Goal: Task Accomplishment & Management: Complete application form

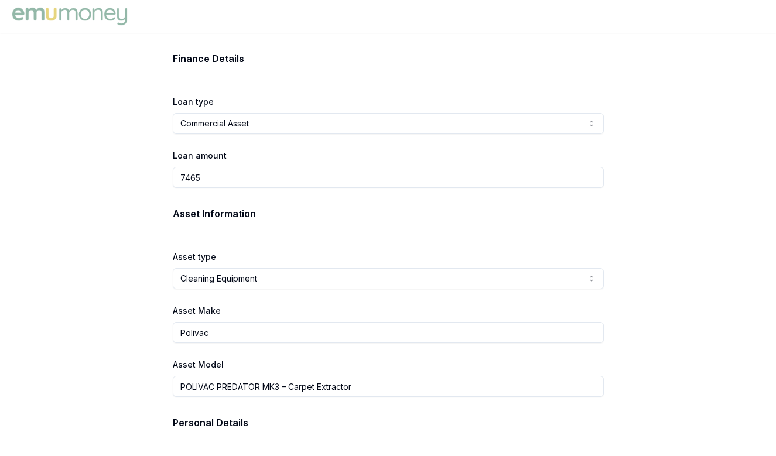
click at [360, 125] on html "Finance Details Loan type Commercial Asset Consumer Loan Consumer Asset Commerc…" at bounding box center [388, 228] width 776 height 456
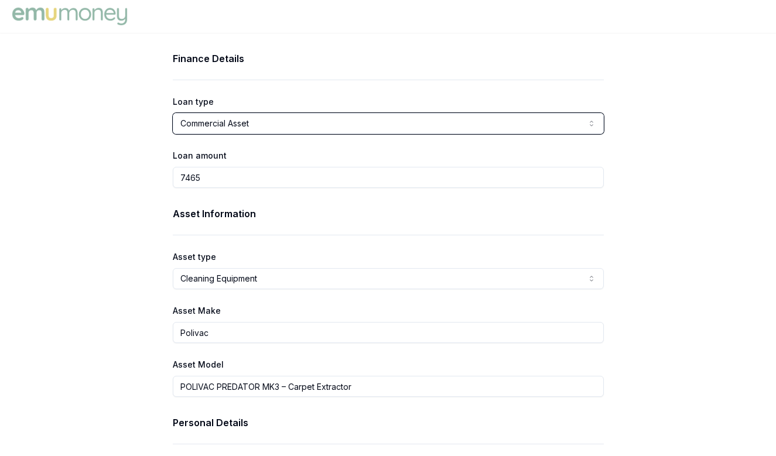
click at [159, 220] on html "Finance Details Loan type Commercial Asset Consumer Loan Consumer Asset Commerc…" at bounding box center [388, 228] width 776 height 456
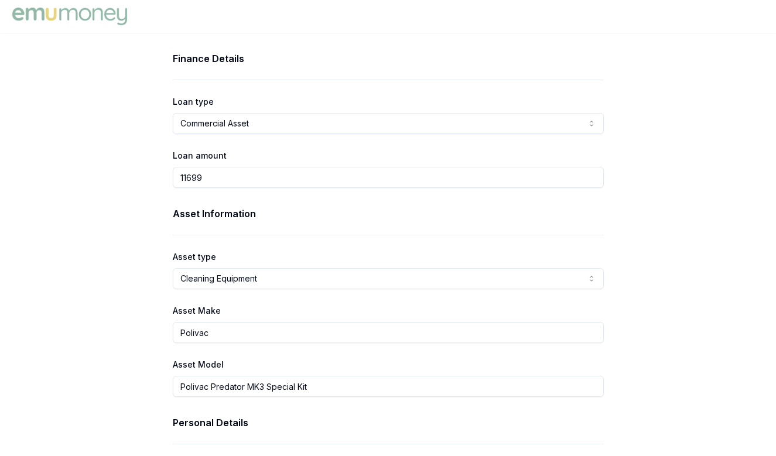
click at [342, 137] on div "Finance Details Loan type Commercial Asset Consumer Loan Consumer Asset Commerc…" at bounding box center [388, 120] width 431 height 137
click at [340, 137] on div "Finance Details Loan type Commercial Asset Consumer Loan Consumer Asset Commerc…" at bounding box center [388, 120] width 431 height 137
click at [333, 134] on div "Finance Details Loan type Commercial Asset Consumer Loan Consumer Asset Commerc…" at bounding box center [388, 120] width 431 height 137
click at [326, 126] on html "Finance Details Loan type Commercial Asset Consumer Loan Consumer Asset Commerc…" at bounding box center [388, 228] width 776 height 456
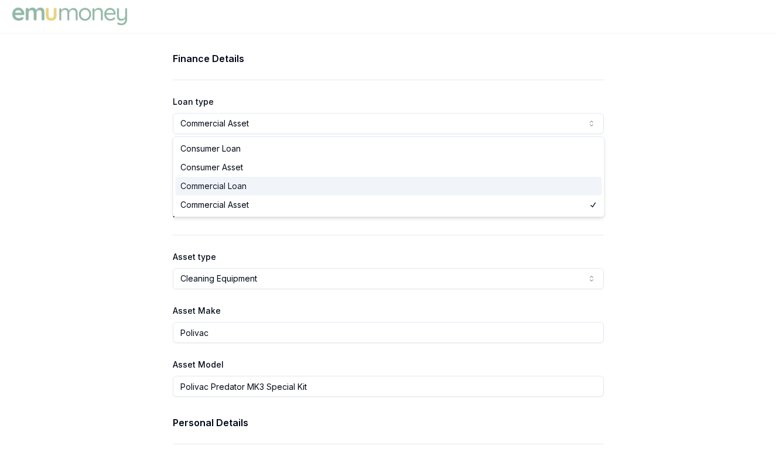
select select "COMMERCIAL_LOAN"
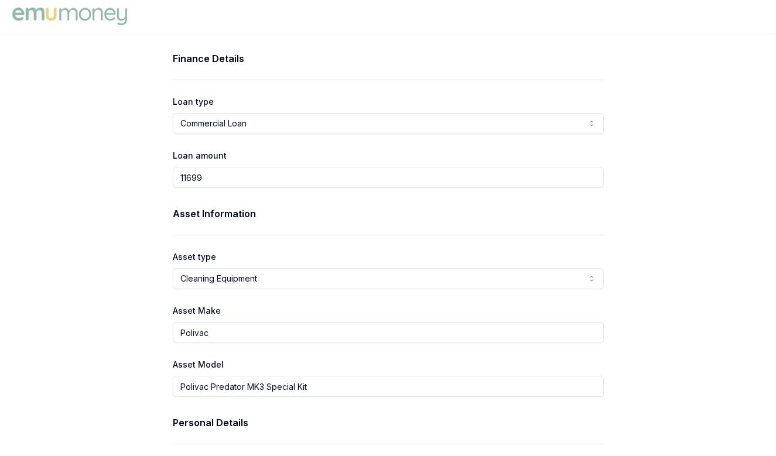
click at [246, 178] on input "11699" at bounding box center [388, 177] width 431 height 21
drag, startPoint x: 246, startPoint y: 178, endPoint x: 163, endPoint y: 175, distance: 82.7
type input "$11,699.00"
click at [252, 157] on div "Loan amount $11,699.00" at bounding box center [388, 168] width 431 height 40
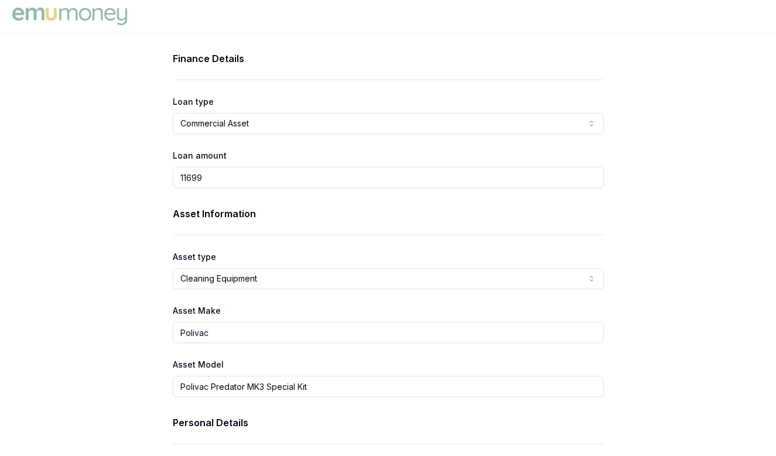
click at [219, 187] on input "11699" at bounding box center [388, 177] width 431 height 21
click at [291, 123] on html "Finance Details Loan type Commercial Asset Consumer Loan Consumer Asset Commerc…" at bounding box center [388, 228] width 776 height 456
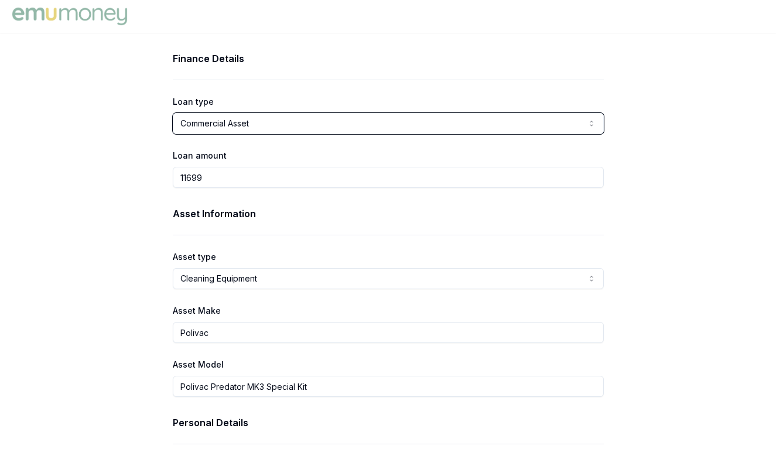
click at [132, 234] on html "Finance Details Loan type Commercial Asset Consumer Loan Consumer Asset Commerc…" at bounding box center [388, 228] width 776 height 456
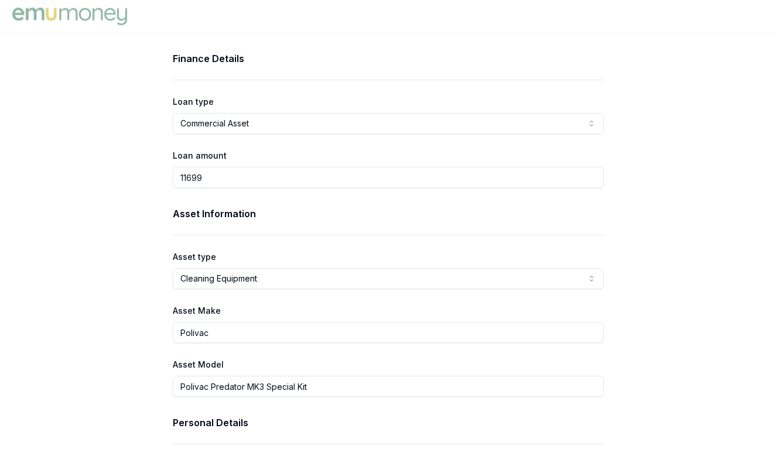
click at [239, 175] on input "11699" at bounding box center [388, 177] width 431 height 21
type input "$11,699.00"
click at [217, 240] on div "Asset Information Asset type Cleaning Equipment Passenger Car Electric Vehicle …" at bounding box center [388, 302] width 431 height 190
click at [218, 266] on div "Asset type Cleaning Equipment Passenger Car Electric Vehicle Light Commercial A…" at bounding box center [388, 270] width 431 height 40
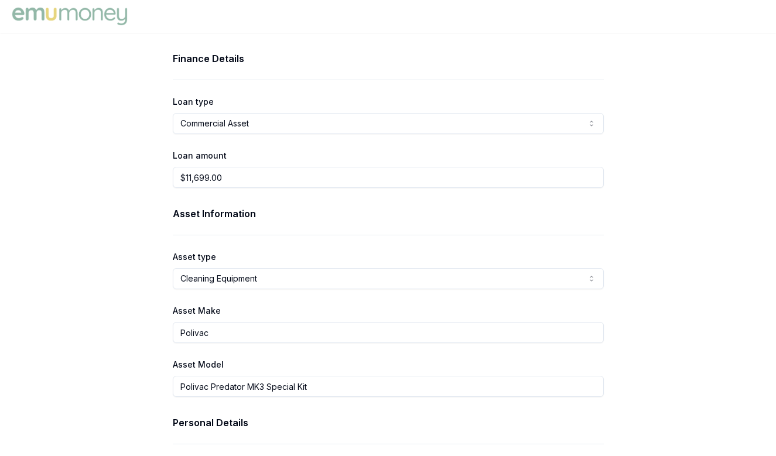
click at [218, 268] on div "Asset type Cleaning Equipment Passenger Car Electric Vehicle Light Commercial A…" at bounding box center [388, 270] width 431 height 40
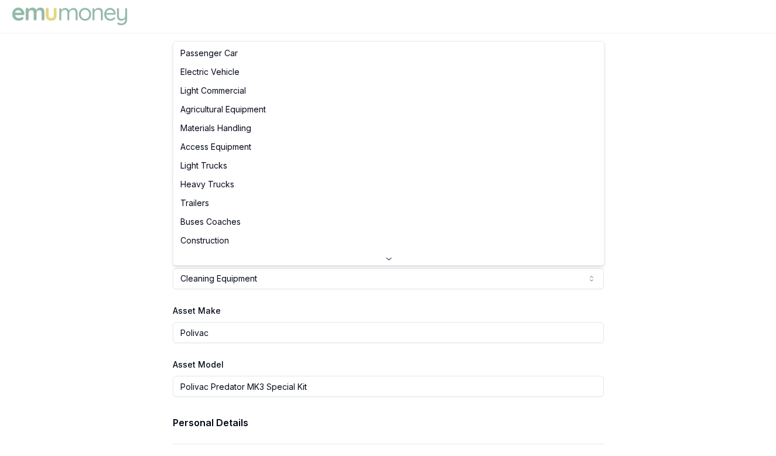
click at [218, 281] on html "Finance Details Loan type Commercial Asset Consumer Loan Consumer Asset Commerc…" at bounding box center [388, 228] width 776 height 456
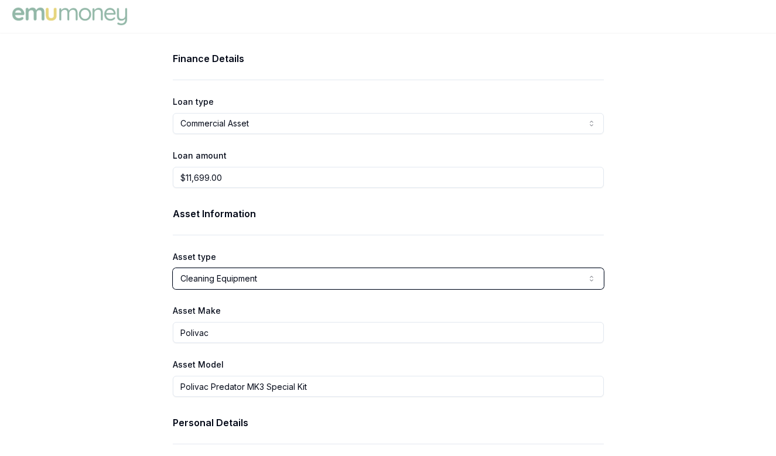
click at [132, 282] on html "Finance Details Loan type Commercial Asset Consumer Loan Consumer Asset Commerc…" at bounding box center [388, 228] width 776 height 456
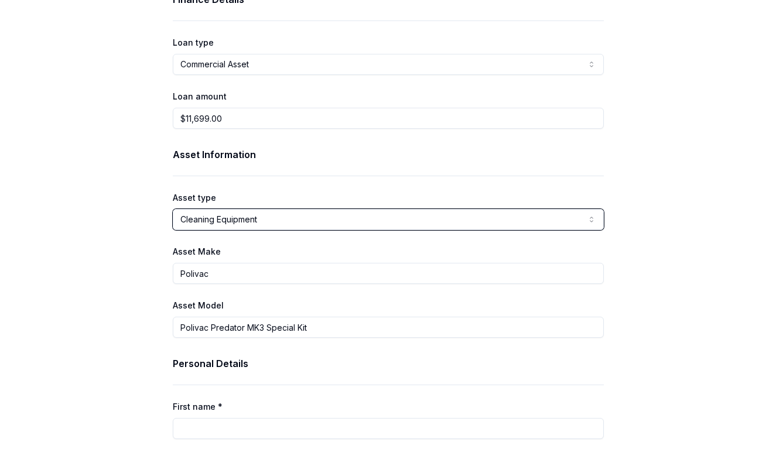
scroll to position [139, 0]
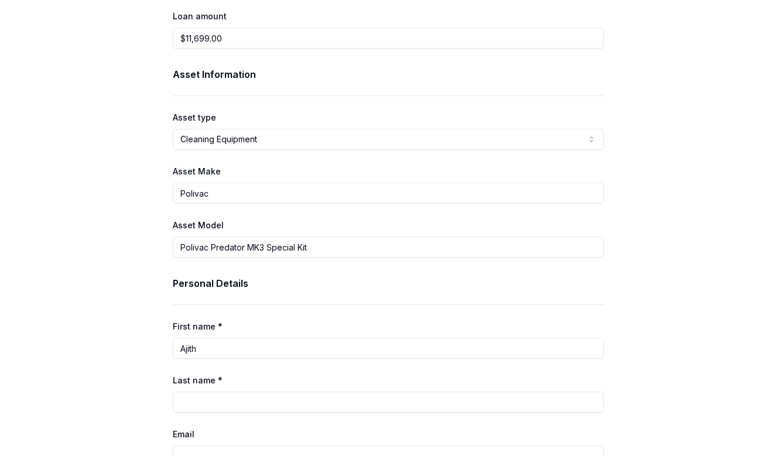
type input "Ajith"
type input "Leons"
click at [159, 353] on div "Finance Details Loan type Commercial Asset Consumer Loan Consumer Asset Commerc…" at bounding box center [388, 464] width 469 height 1104
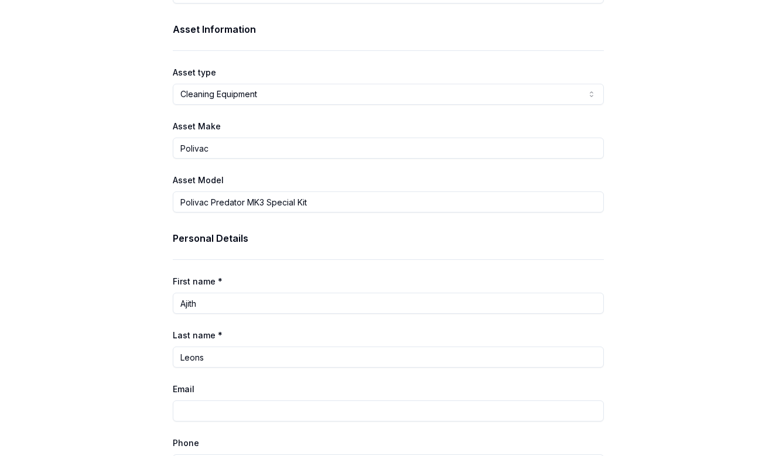
scroll to position [258, 0]
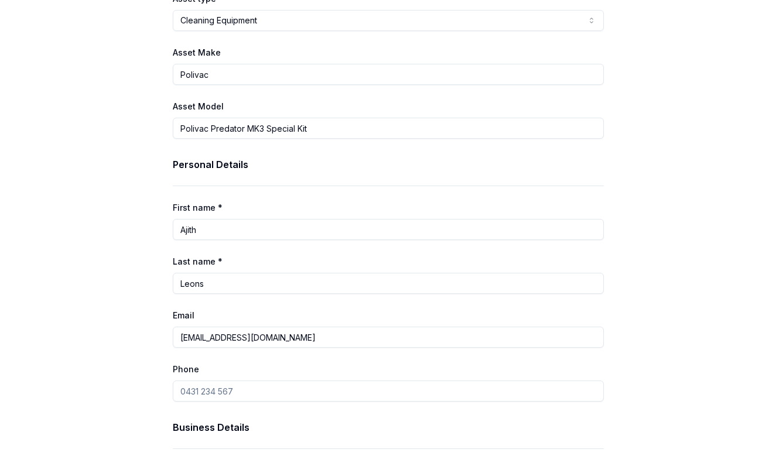
type input "[EMAIL_ADDRESS][DOMAIN_NAME]"
click at [114, 319] on div "Finance Details Loan type Commercial Asset Consumer Loan Consumer Asset Commerc…" at bounding box center [388, 345] width 776 height 1104
drag, startPoint x: 243, startPoint y: 395, endPoint x: 123, endPoint y: 386, distance: 119.8
type input "0400 656 900"
click at [63, 398] on div "Finance Details Loan type Commercial Asset Consumer Loan Consumer Asset Commerc…" at bounding box center [388, 345] width 776 height 1104
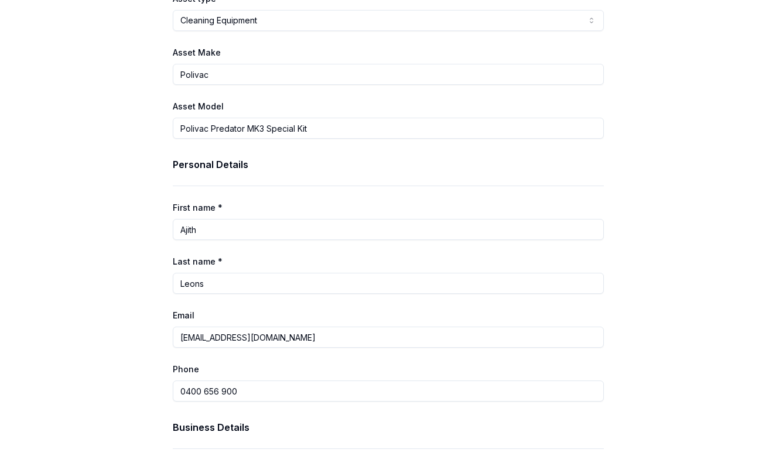
scroll to position [337, 0]
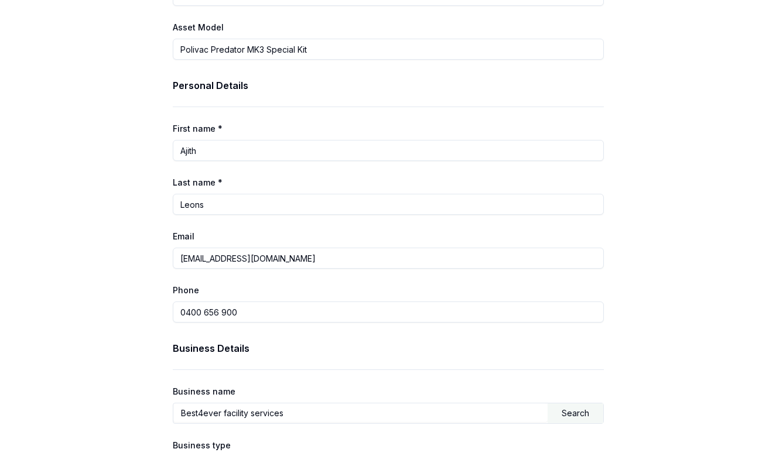
click at [572, 416] on div "Search" at bounding box center [576, 414] width 56 height 20
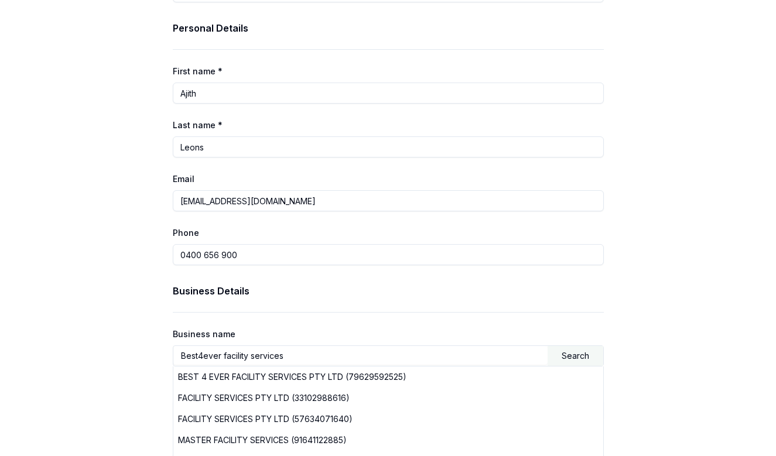
scroll to position [398, 0]
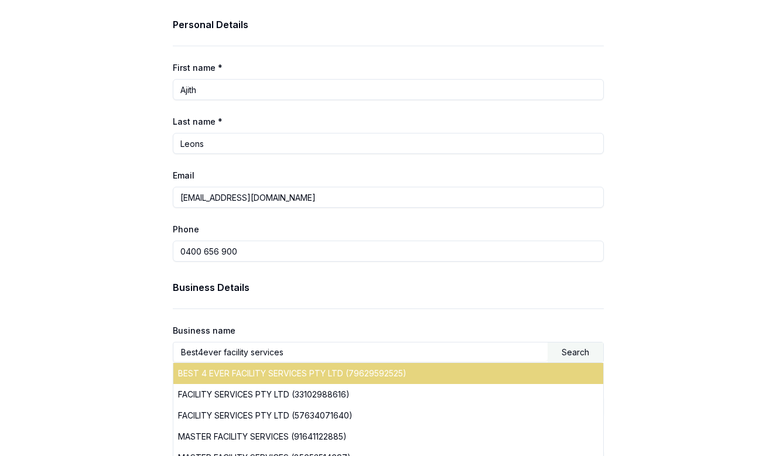
click at [395, 367] on div "BEST 4 EVER FACILITY SERVICES PTY LTD (79629592525)" at bounding box center [388, 373] width 430 height 21
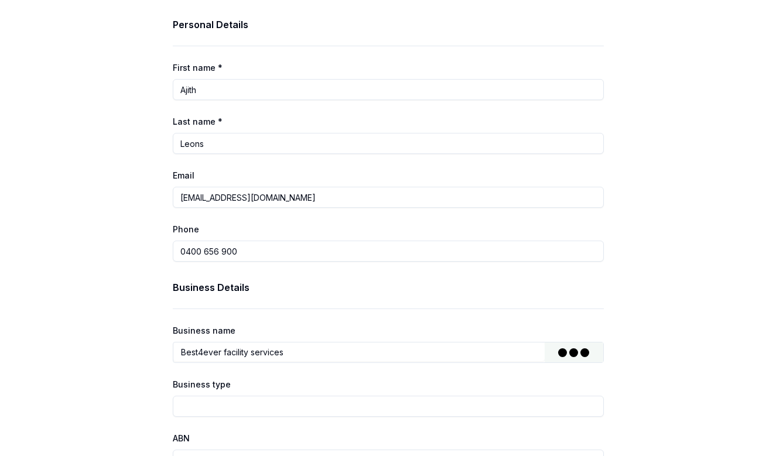
type input "BEST 4 EVER FACILITY SERVICES PTY LTD"
type input "Australian Private Company"
type input "79629592525"
type input "629592525"
type input "[DATE]"
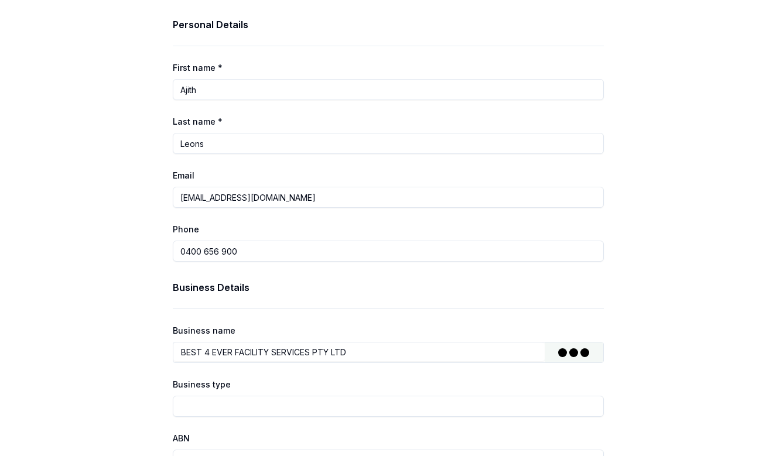
type input "[DATE]"
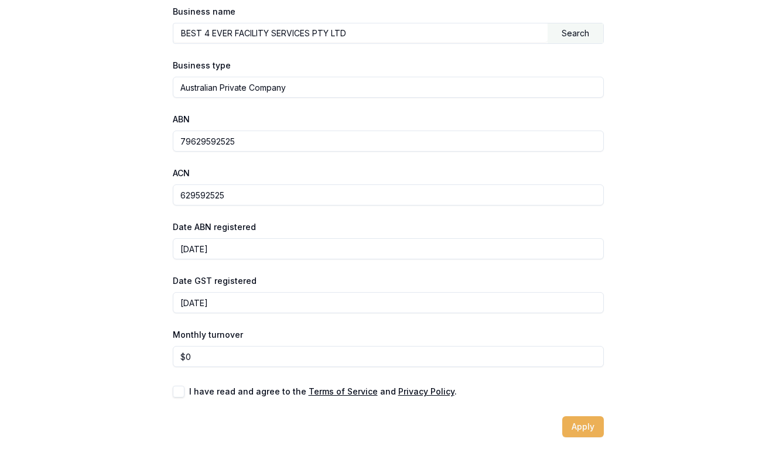
scroll to position [718, 0]
click at [227, 358] on input "0" at bounding box center [388, 356] width 431 height 21
click at [203, 355] on input "0" at bounding box center [388, 356] width 431 height 21
type input "$0"
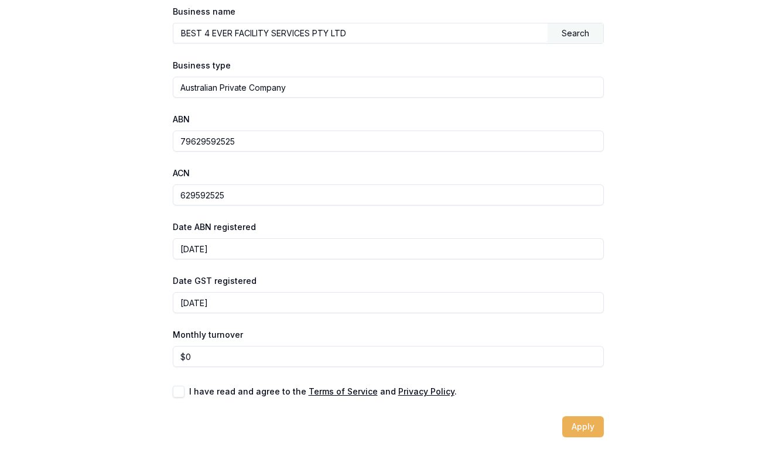
click at [182, 391] on button "button" at bounding box center [179, 392] width 12 height 12
checkbox input "true"
click at [203, 348] on input "0" at bounding box center [388, 356] width 431 height 21
type input "0"
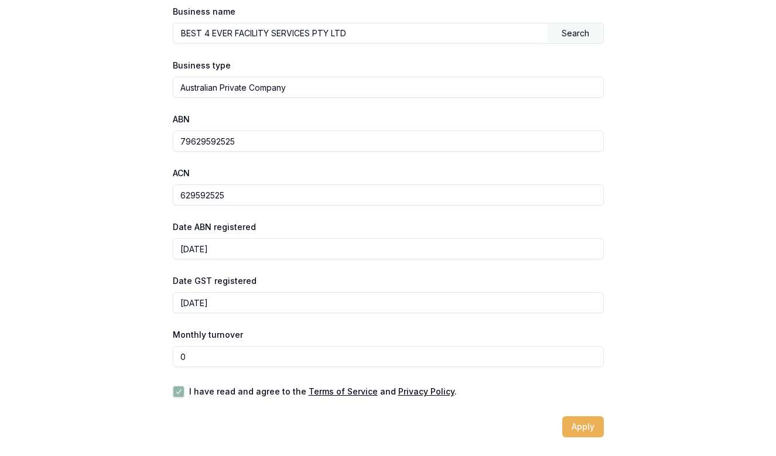
click at [200, 359] on input "0" at bounding box center [388, 356] width 431 height 21
type input "4"
type input "5"
click at [287, 357] on input "60000" at bounding box center [388, 356] width 431 height 21
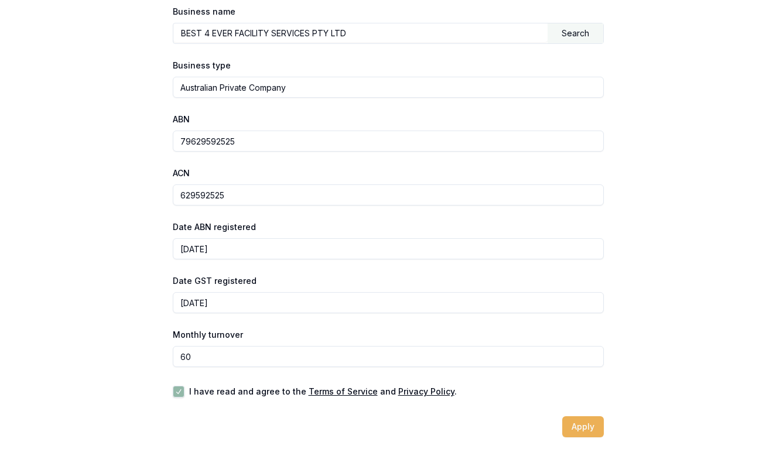
type input "6"
click at [230, 357] on input "800000" at bounding box center [388, 356] width 431 height 21
type input "$80,000"
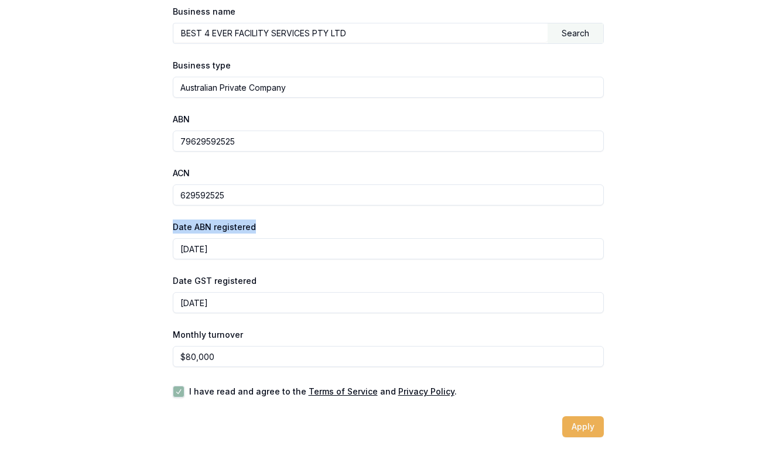
drag, startPoint x: 264, startPoint y: 227, endPoint x: 154, endPoint y: 224, distance: 110.2
drag, startPoint x: 168, startPoint y: 225, endPoint x: 262, endPoint y: 225, distance: 94.3
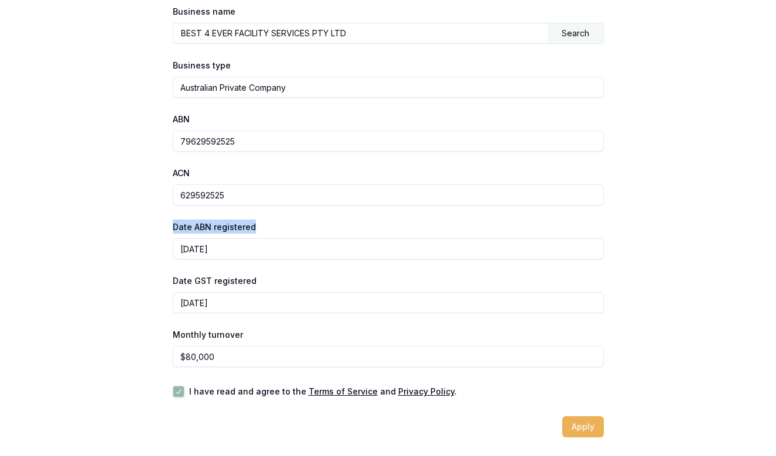
click at [262, 225] on div "Date ABN registered [DATE]" at bounding box center [388, 240] width 431 height 40
drag, startPoint x: 262, startPoint y: 226, endPoint x: 127, endPoint y: 219, distance: 135.5
drag, startPoint x: 147, startPoint y: 227, endPoint x: 295, endPoint y: 231, distance: 147.7
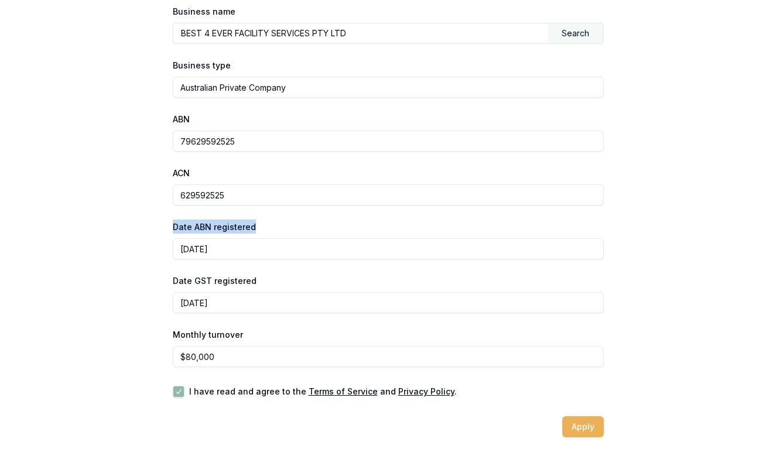
click at [295, 231] on div "Date ABN registered [DATE]" at bounding box center [388, 240] width 431 height 40
drag, startPoint x: 288, startPoint y: 231, endPoint x: 125, endPoint y: 227, distance: 162.9
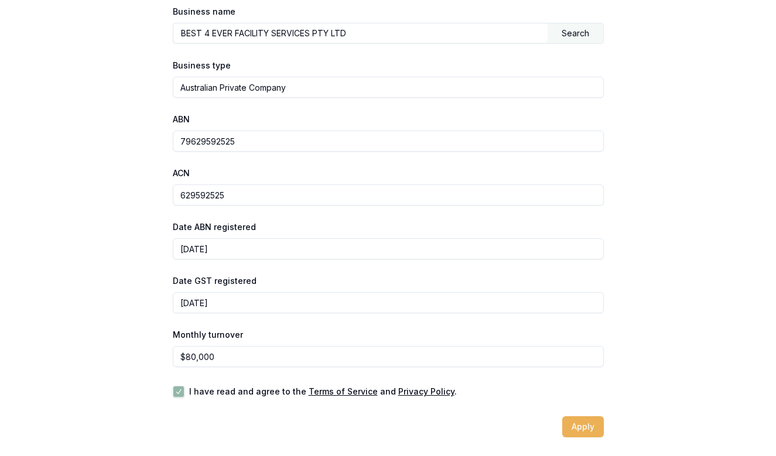
drag, startPoint x: 125, startPoint y: 227, endPoint x: 294, endPoint y: 227, distance: 169.3
click at [294, 227] on div "Date ABN registered [DATE]" at bounding box center [388, 240] width 431 height 40
drag, startPoint x: 294, startPoint y: 227, endPoint x: 122, endPoint y: 222, distance: 171.7
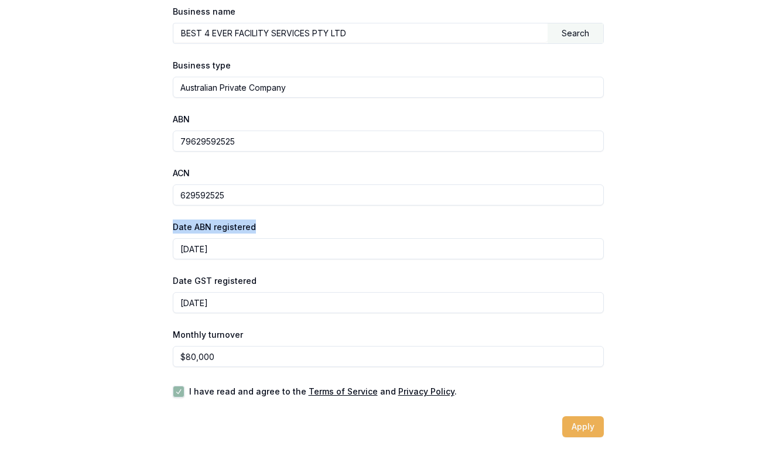
drag, startPoint x: 122, startPoint y: 222, endPoint x: 301, endPoint y: 221, distance: 178.1
click at [301, 221] on div "Date ABN registered [DATE]" at bounding box center [388, 240] width 431 height 40
click at [585, 425] on button "Apply" at bounding box center [583, 427] width 42 height 21
